Goal: Task Accomplishment & Management: Manage account settings

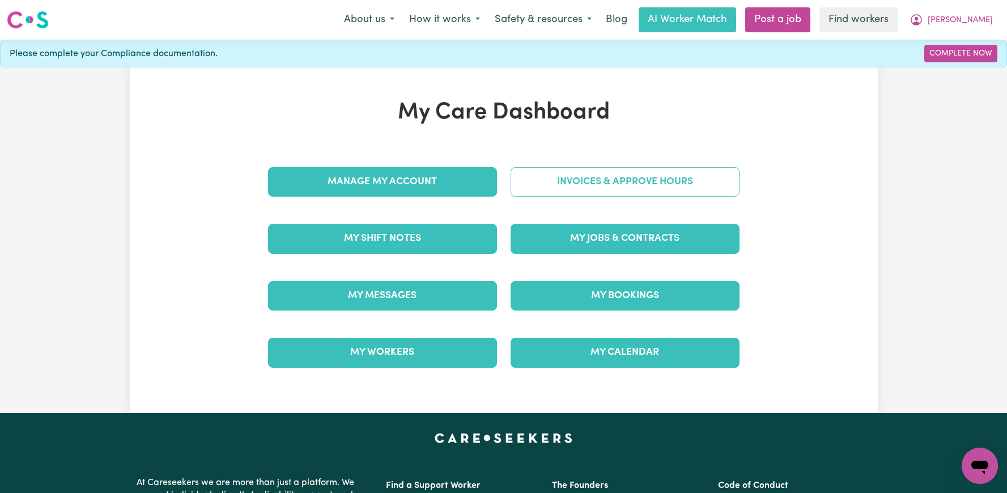
click at [594, 183] on link "Invoices & Approve Hours" at bounding box center [625, 181] width 229 height 29
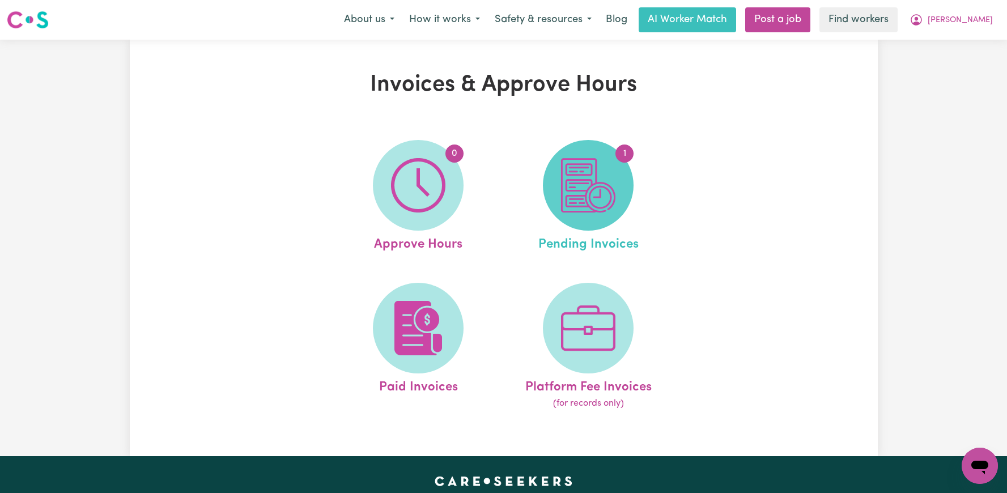
click at [616, 197] on img at bounding box center [588, 185] width 54 height 54
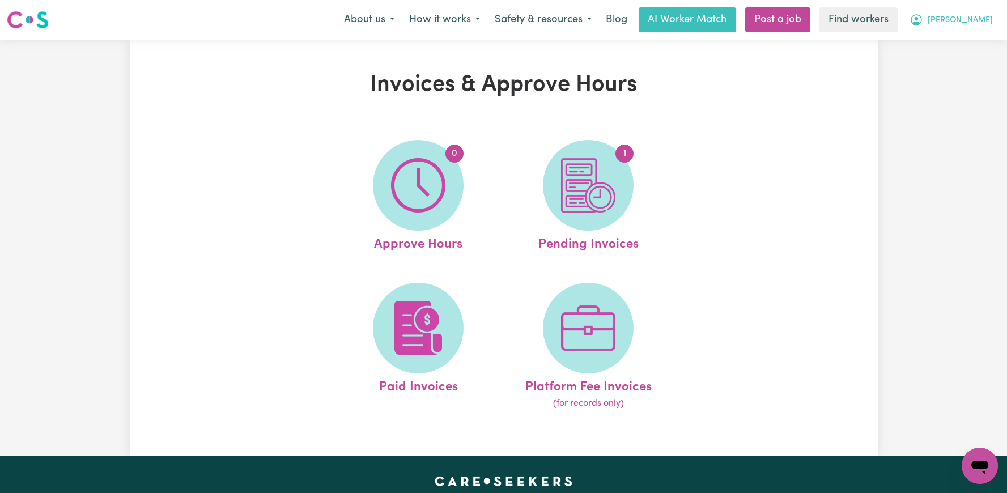
click at [924, 26] on icon "My Account" at bounding box center [917, 20] width 14 height 14
click at [966, 61] on link "Logout" at bounding box center [956, 65] width 90 height 22
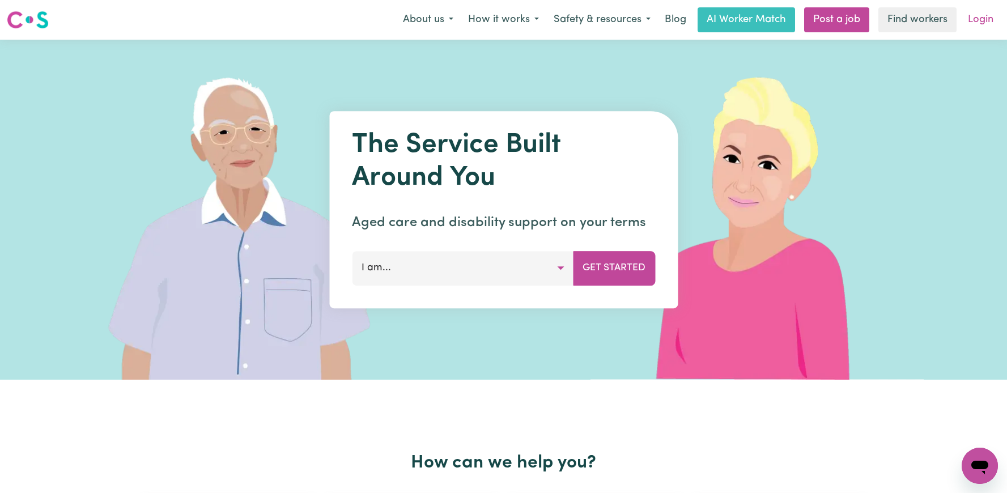
click at [983, 15] on link "Login" at bounding box center [981, 19] width 39 height 25
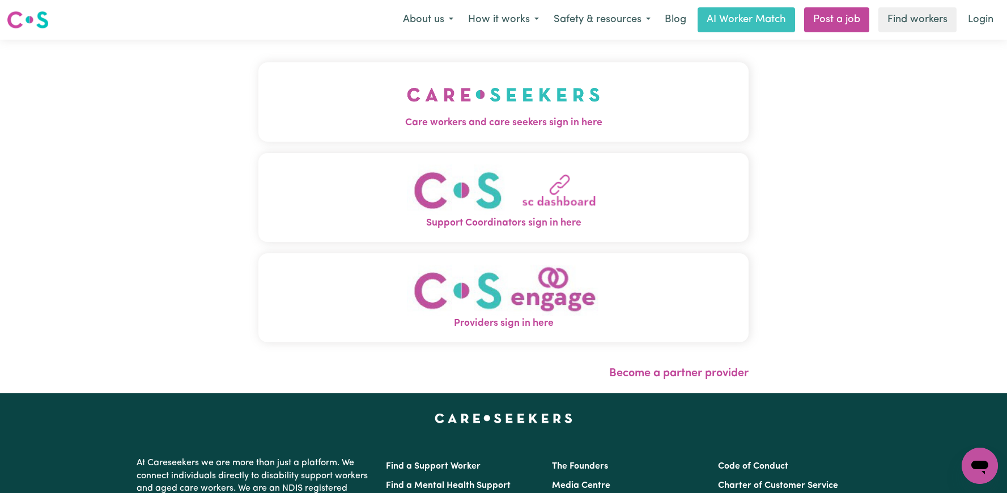
click at [482, 100] on img "Care workers and care seekers sign in here" at bounding box center [503, 95] width 193 height 42
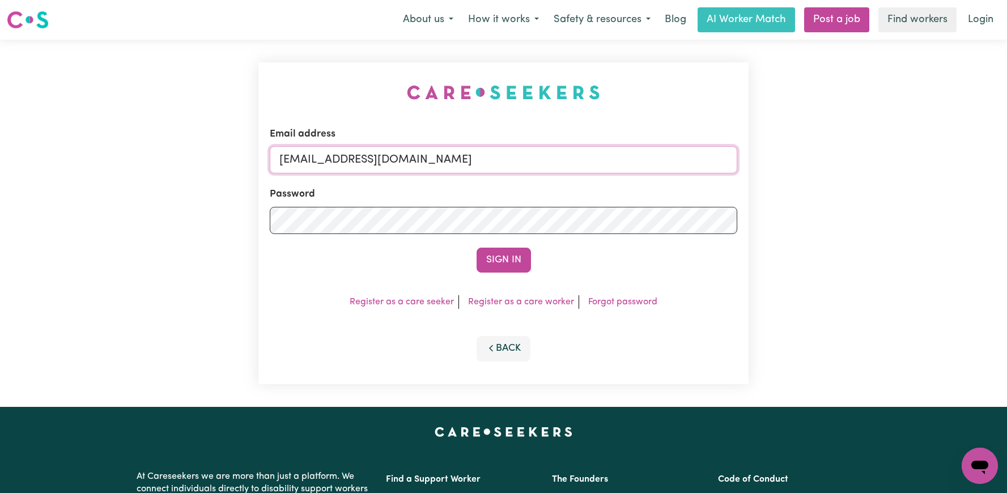
drag, startPoint x: 656, startPoint y: 162, endPoint x: 340, endPoint y: 160, distance: 315.8
click at [340, 160] on input "[EMAIL_ADDRESS][DOMAIN_NAME]" at bounding box center [504, 159] width 468 height 27
paste input "SylviaWillisKN"
type input "[EMAIL_ADDRESS][DOMAIN_NAME]"
click at [480, 264] on button "Sign In" at bounding box center [504, 260] width 54 height 25
